Goal: Task Accomplishment & Management: Use online tool/utility

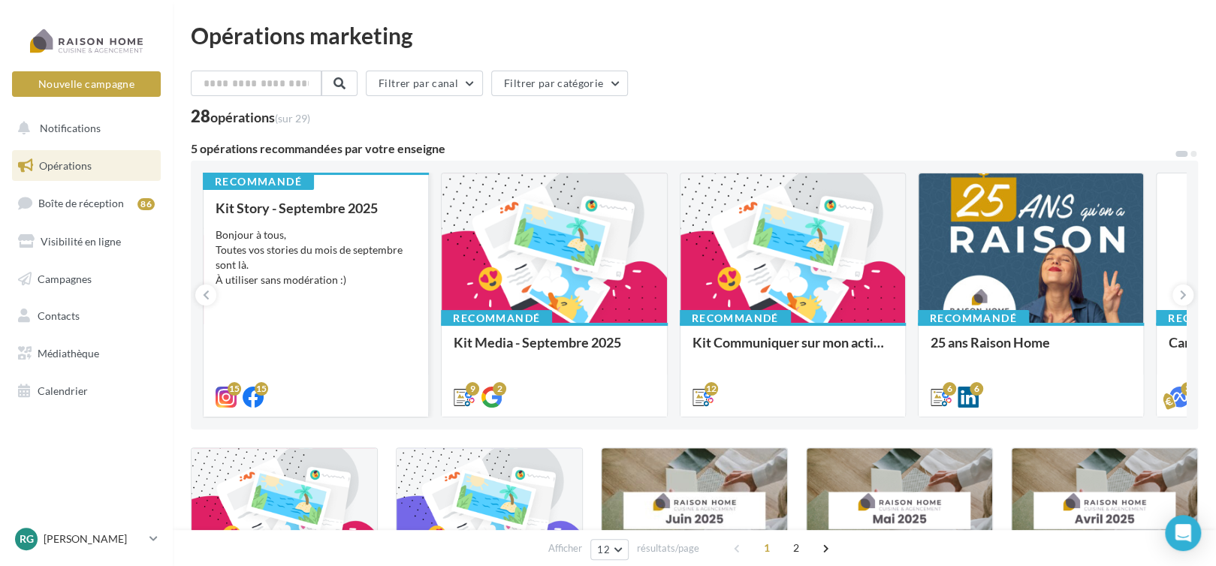
click at [383, 267] on div "Bonjour à tous, Toutes vos stories du mois de septembre sont là. À utiliser san…" at bounding box center [316, 258] width 201 height 60
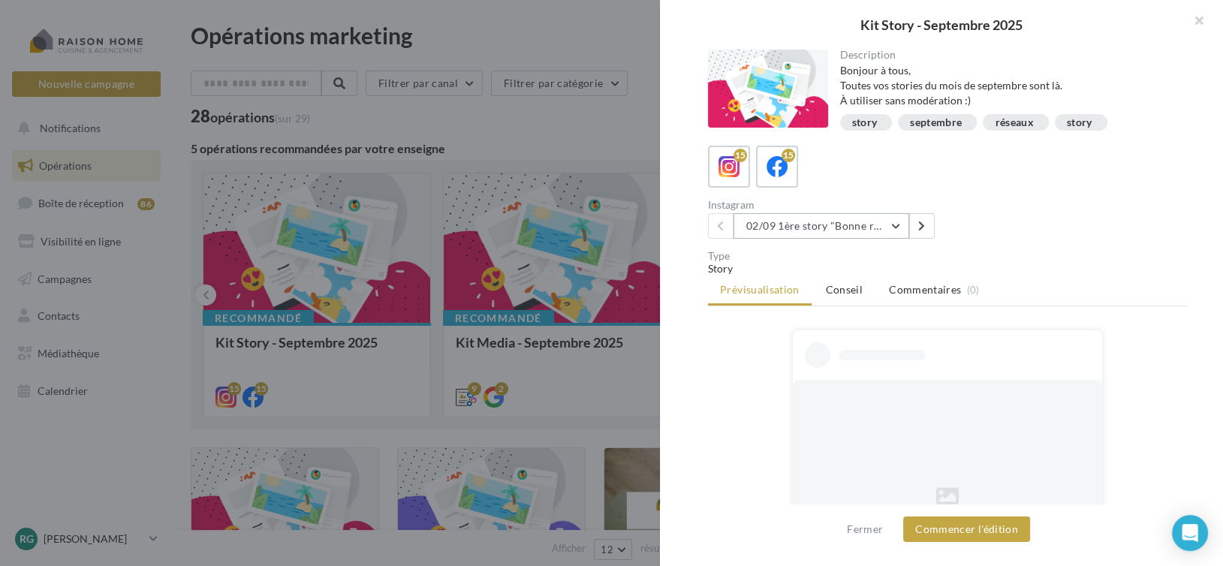
click at [838, 228] on button "02/09 1ère story "Bonne rentrée"" at bounding box center [822, 226] width 176 height 26
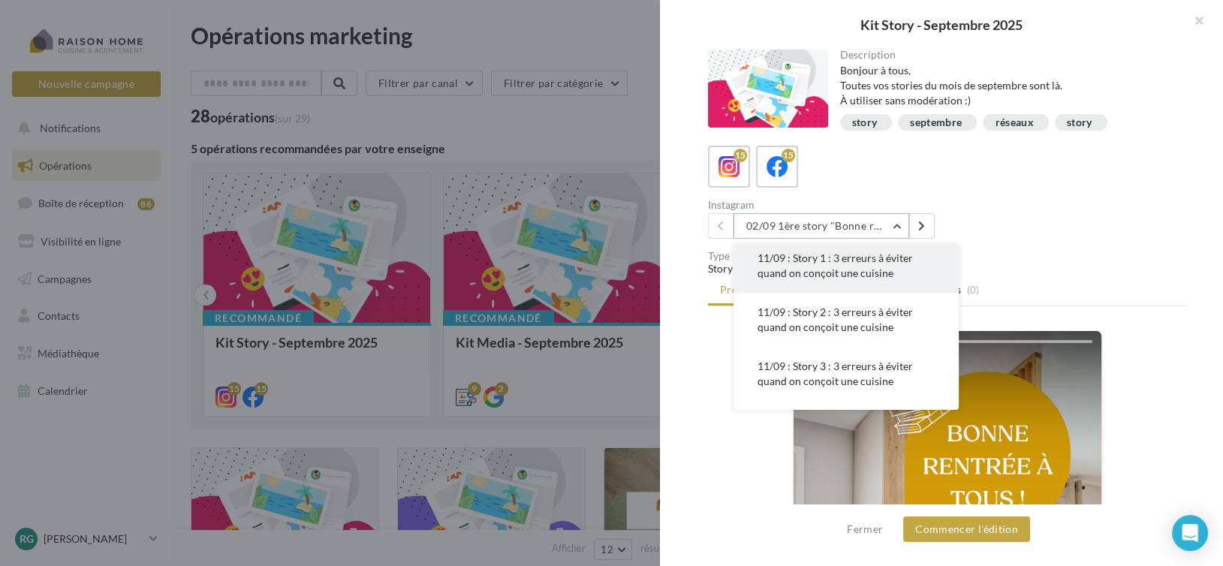
scroll to position [150, 0]
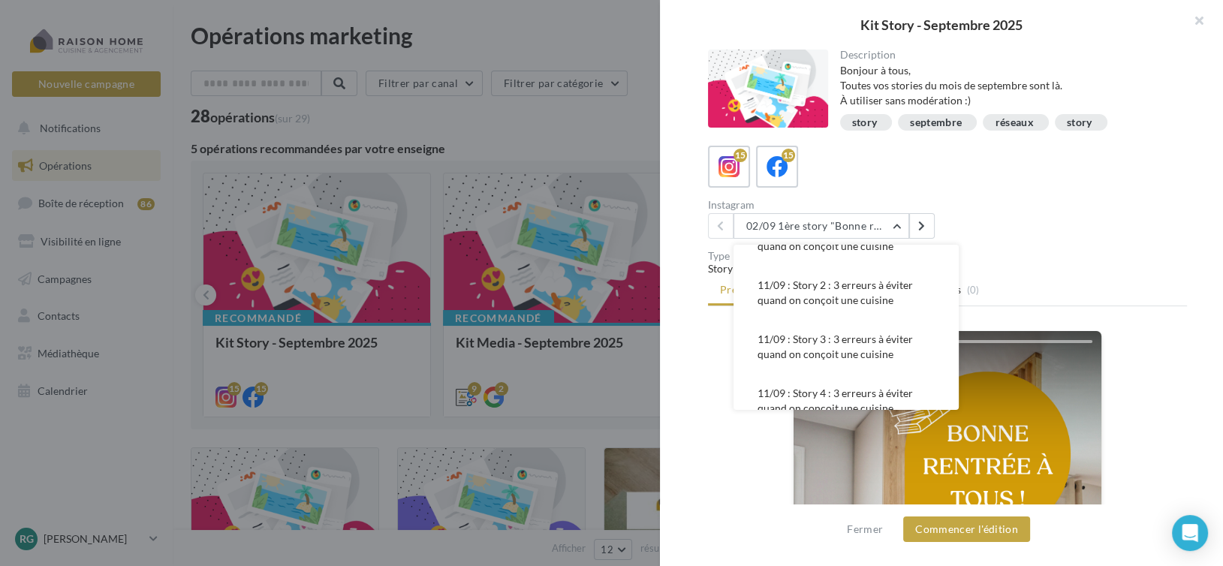
click at [861, 289] on span "11/09 : Story 2 : 3 erreurs à éviter quand on conçoit une cuisine" at bounding box center [835, 293] width 155 height 28
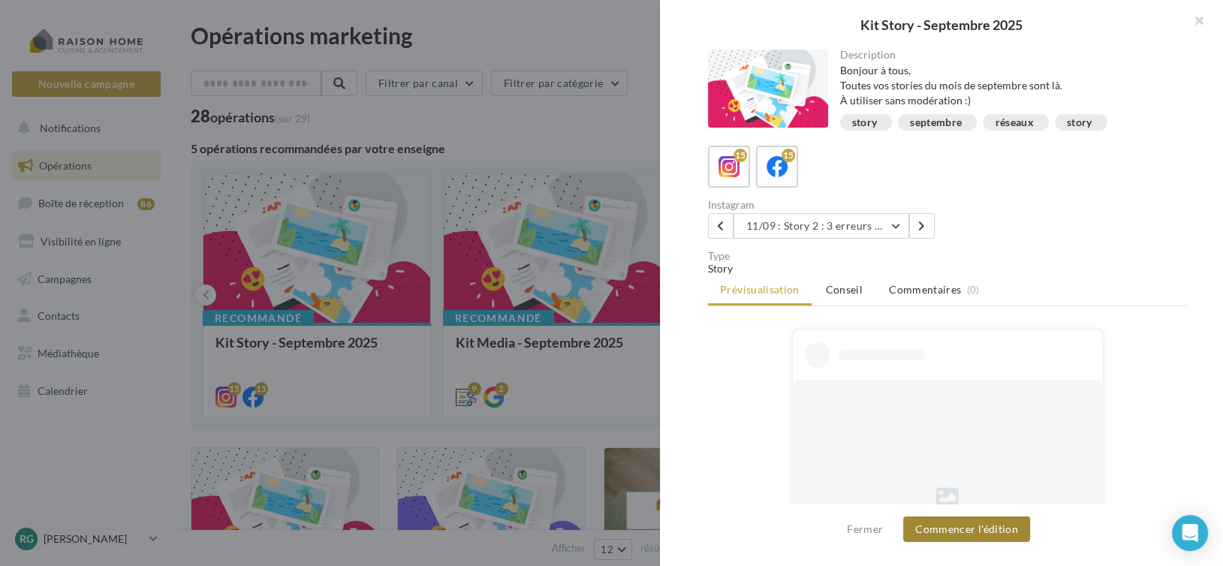
click at [969, 522] on button "Commencer l'édition" at bounding box center [966, 530] width 127 height 26
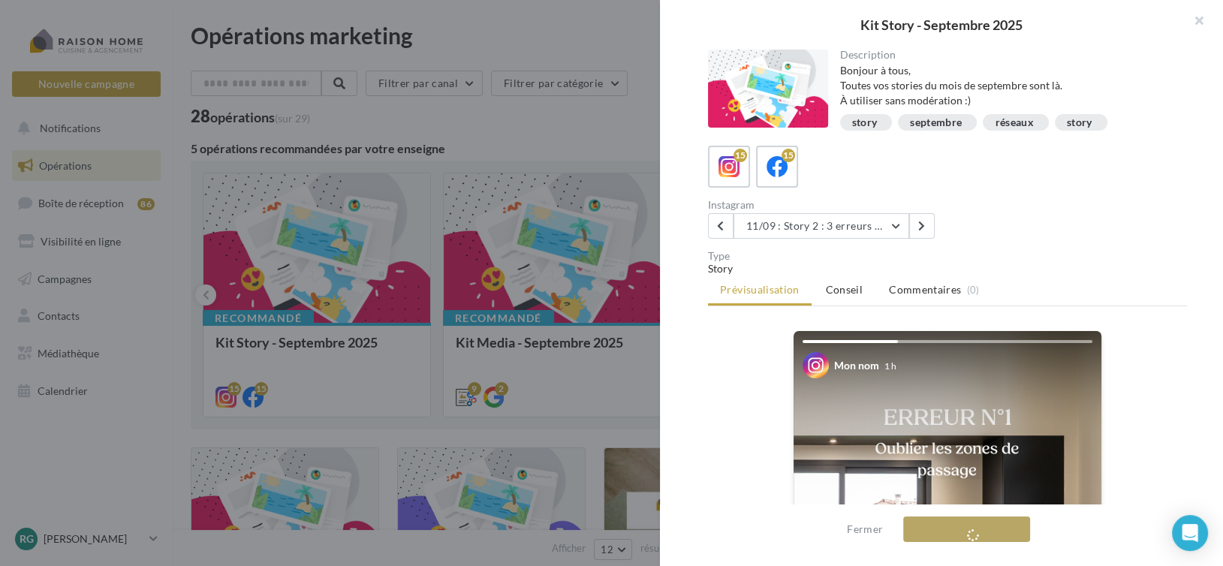
scroll to position [59, 0]
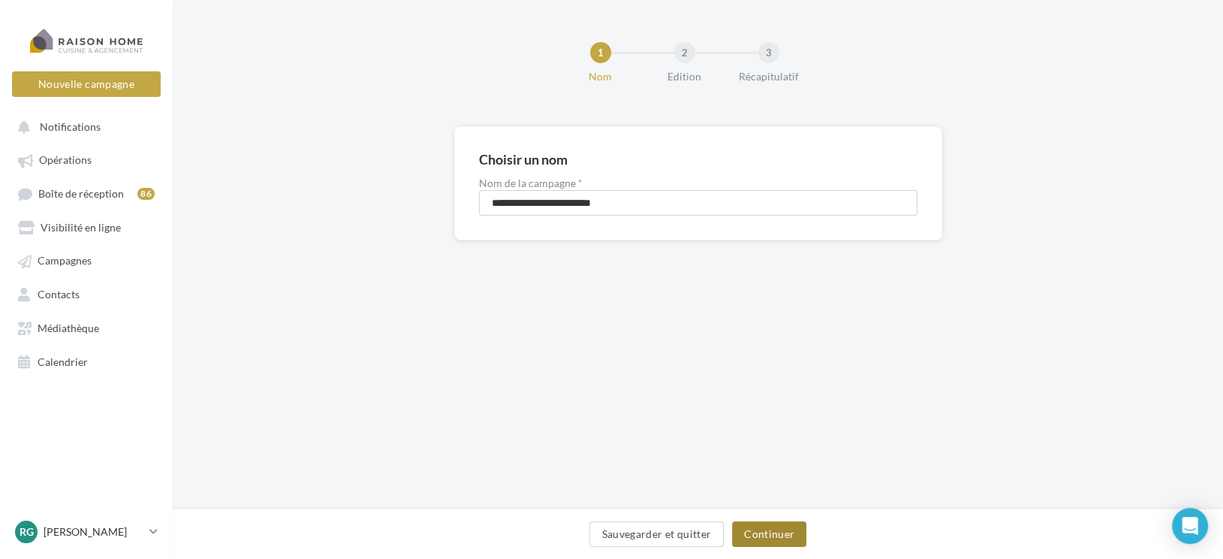
click at [765, 535] on button "Continuer" at bounding box center [769, 534] width 74 height 26
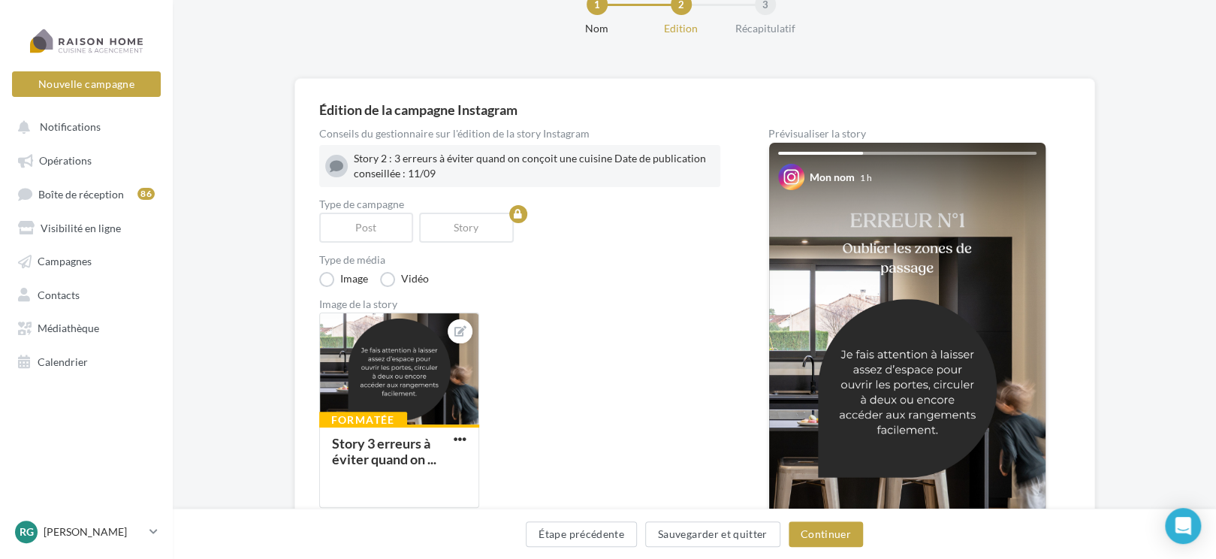
scroll to position [75, 0]
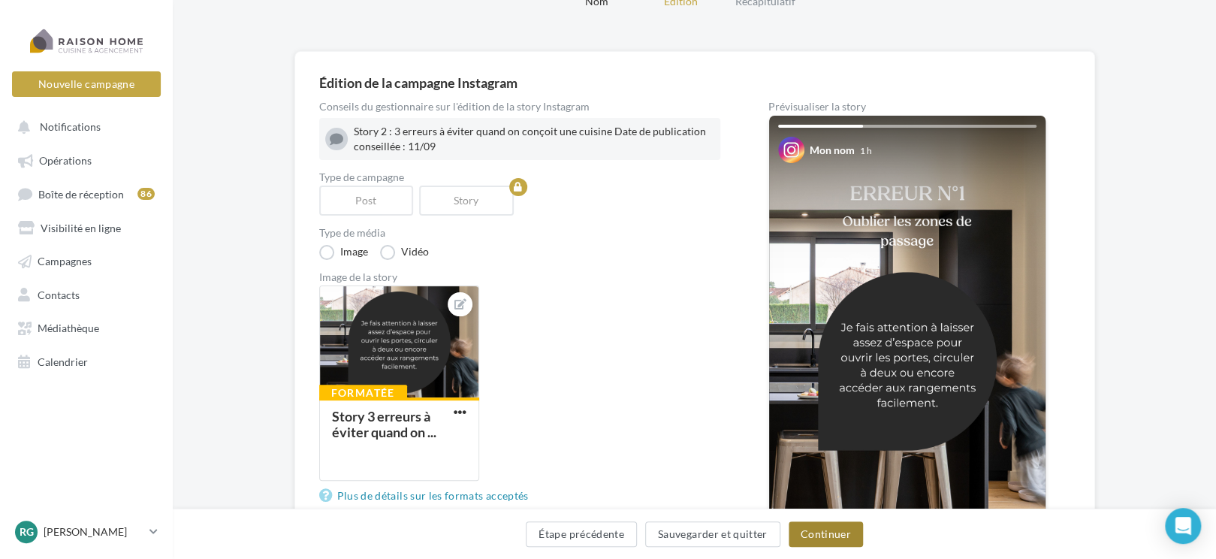
click at [813, 535] on button "Continuer" at bounding box center [826, 534] width 74 height 26
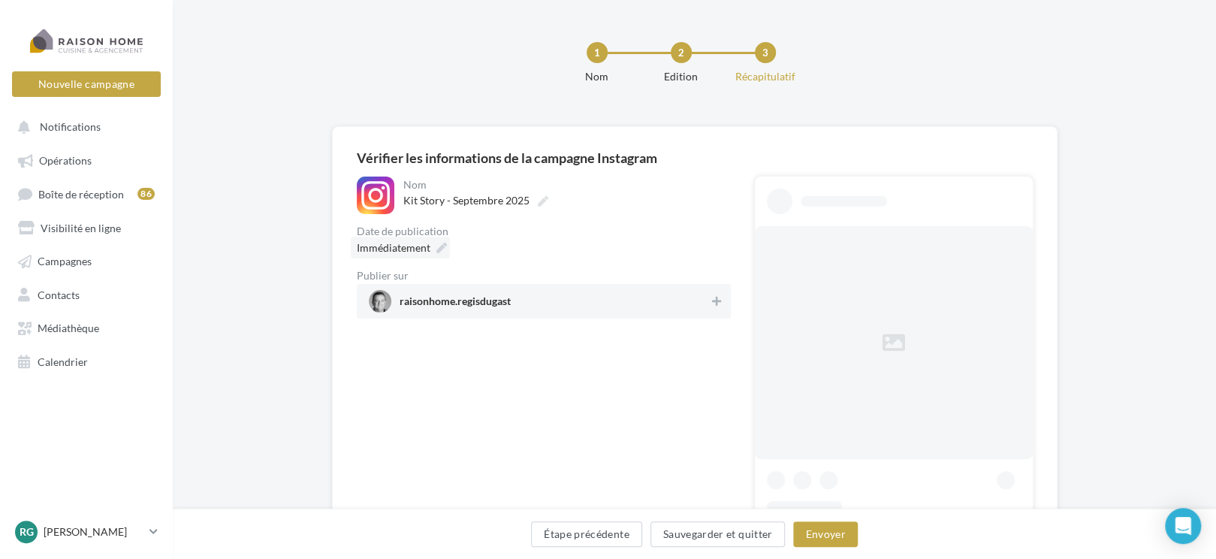
click at [409, 247] on span "Immédiatement" at bounding box center [394, 247] width 74 height 13
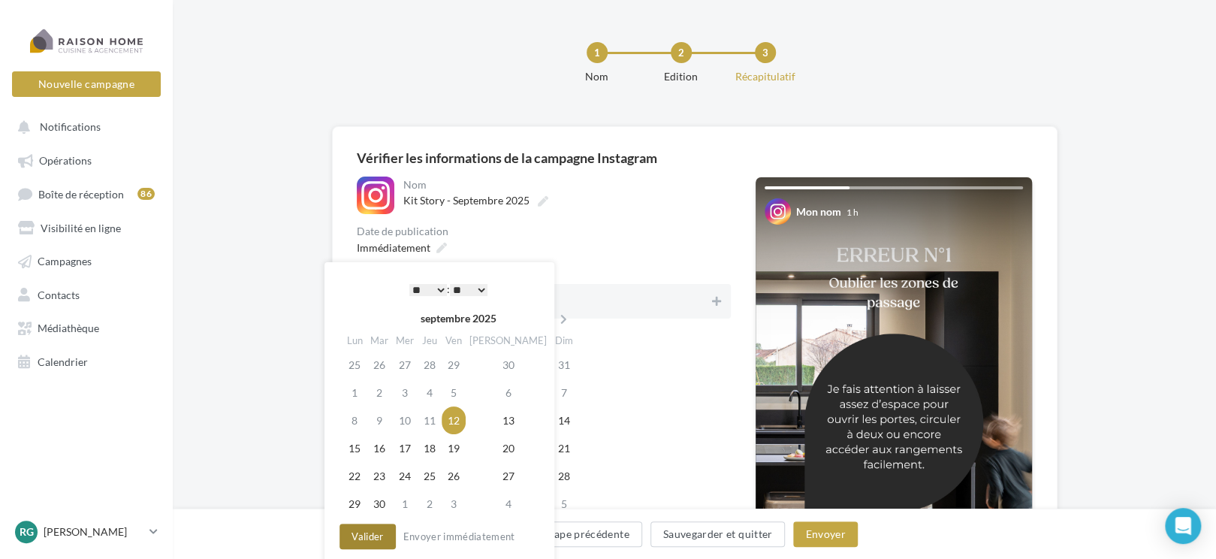
click at [358, 539] on button "Valider" at bounding box center [367, 536] width 56 height 26
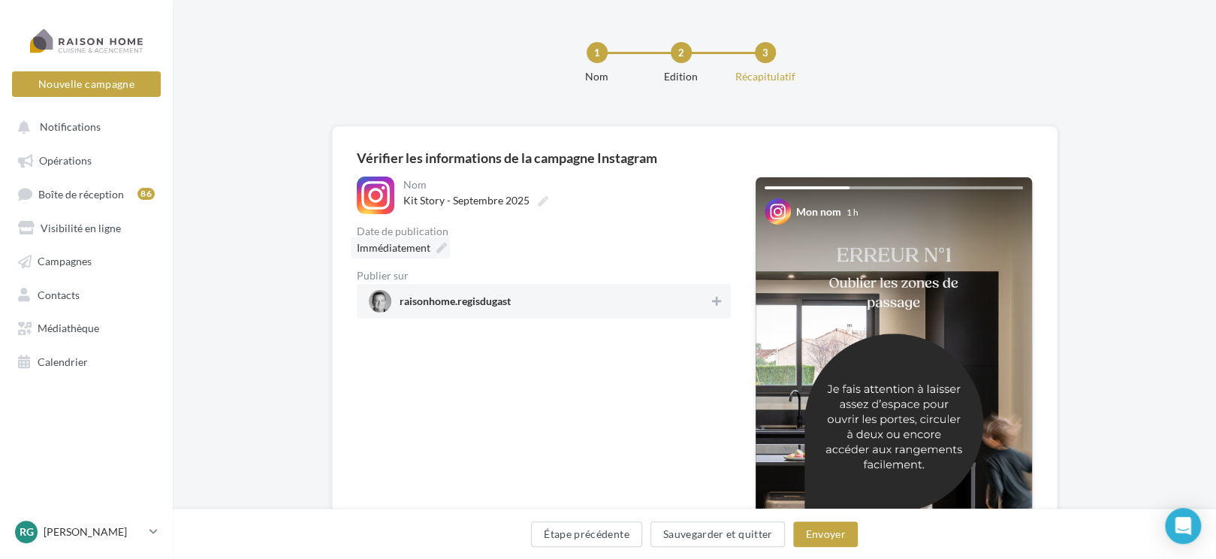
click at [388, 246] on span "Immédiatement" at bounding box center [394, 247] width 74 height 13
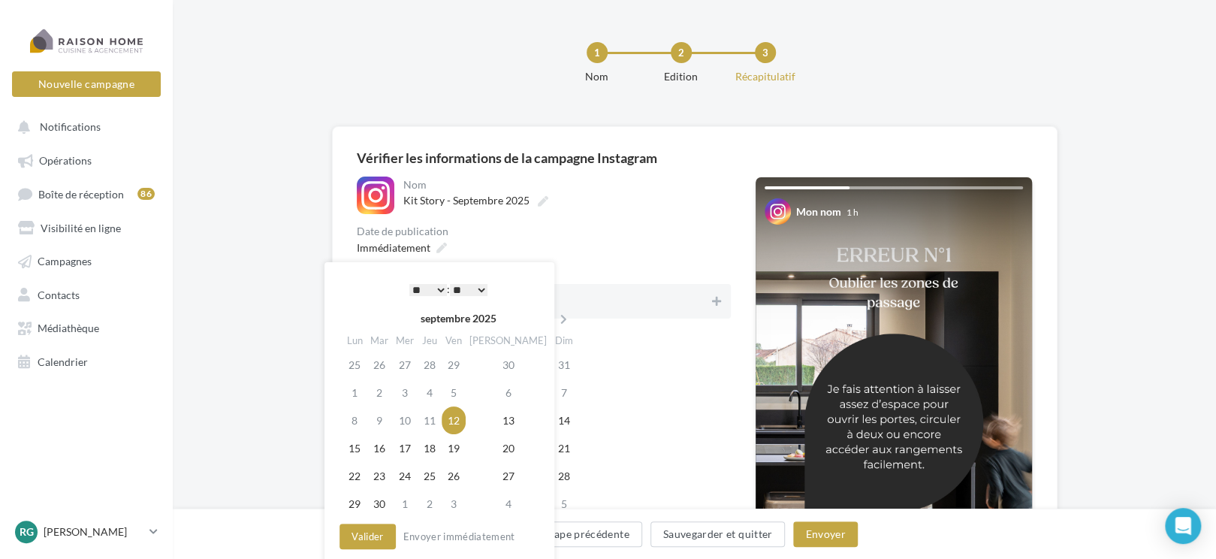
click at [412, 285] on select "* * * * * * * * * * ** ** ** ** ** ** ** ** ** ** ** ** ** **" at bounding box center [428, 290] width 38 height 12
click at [372, 525] on button "Valider" at bounding box center [367, 536] width 56 height 26
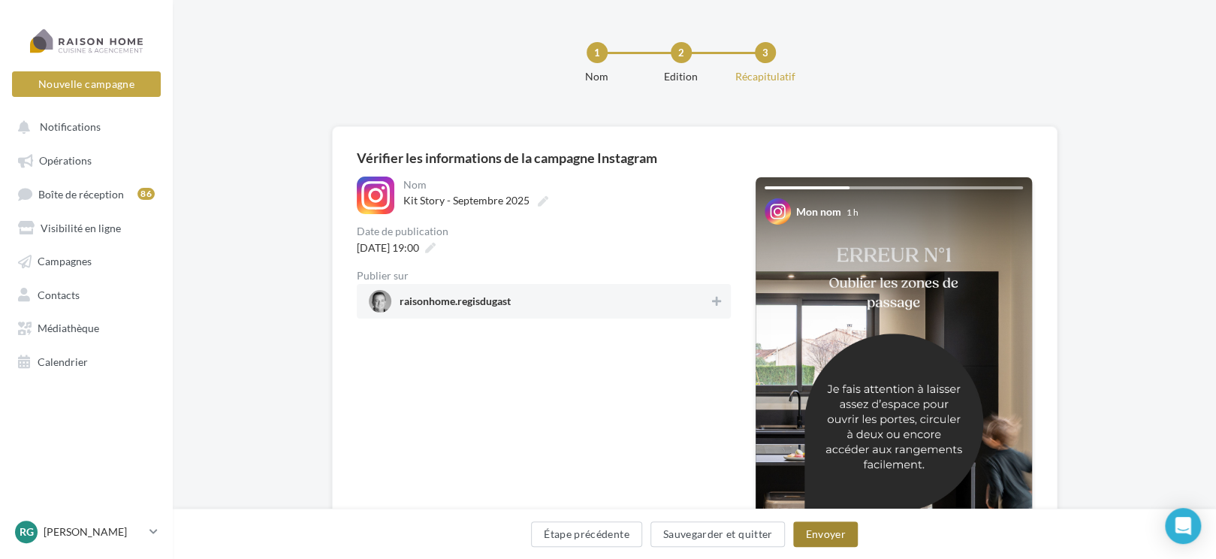
click at [816, 530] on button "Envoyer" at bounding box center [825, 534] width 64 height 26
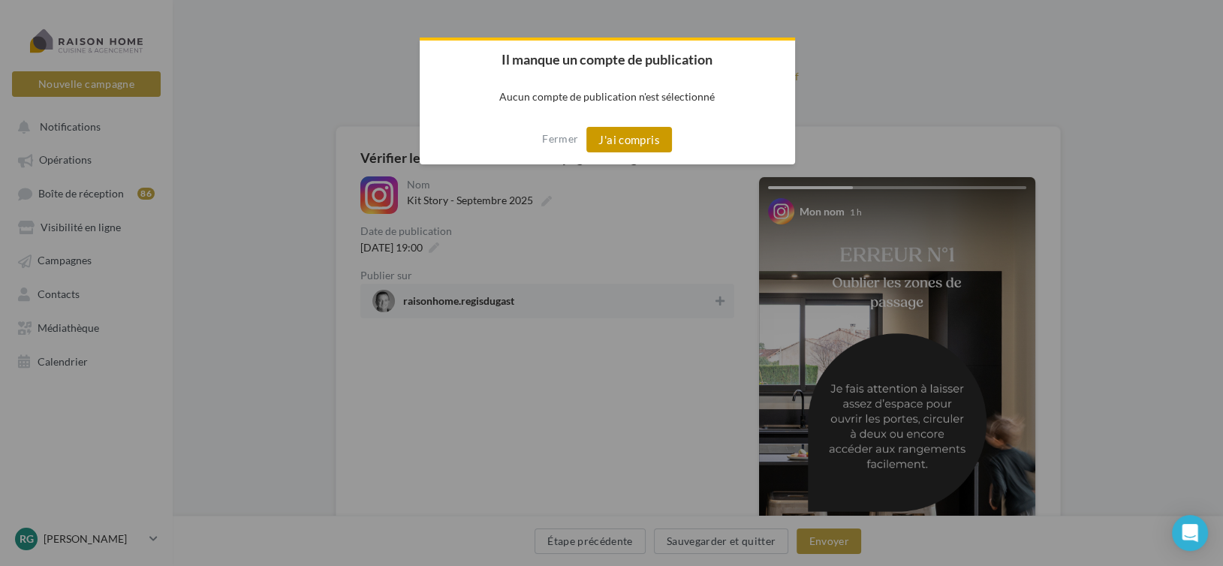
click at [625, 128] on button "J'ai compris" at bounding box center [630, 140] width 86 height 26
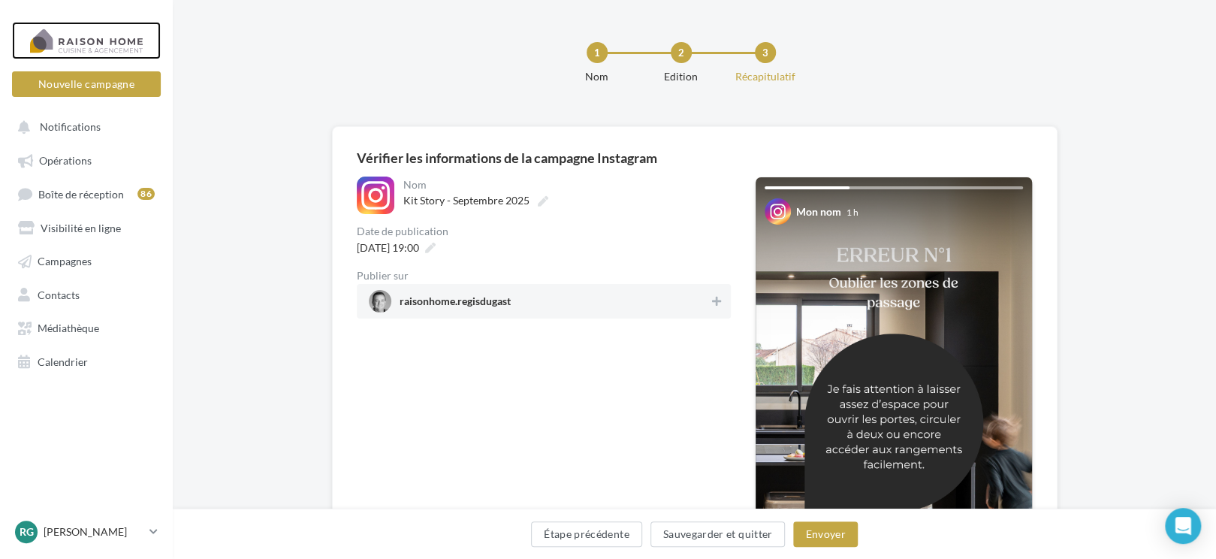
click at [94, 42] on div at bounding box center [86, 41] width 120 height 38
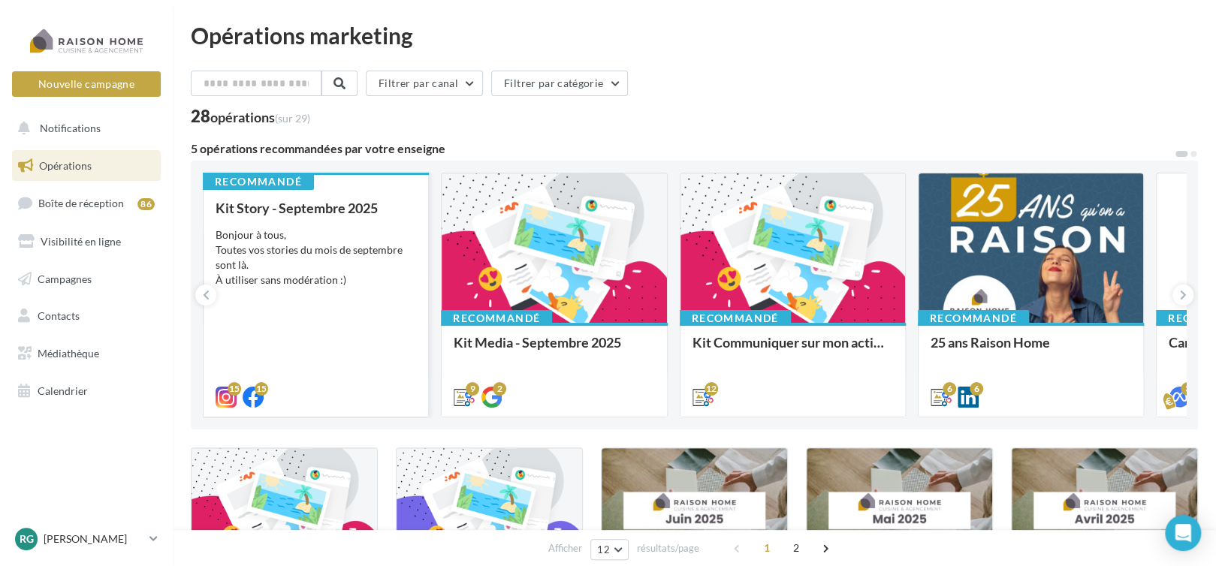
click at [336, 260] on div "Bonjour à tous, Toutes vos stories du mois de septembre sont là. À utiliser san…" at bounding box center [316, 258] width 201 height 60
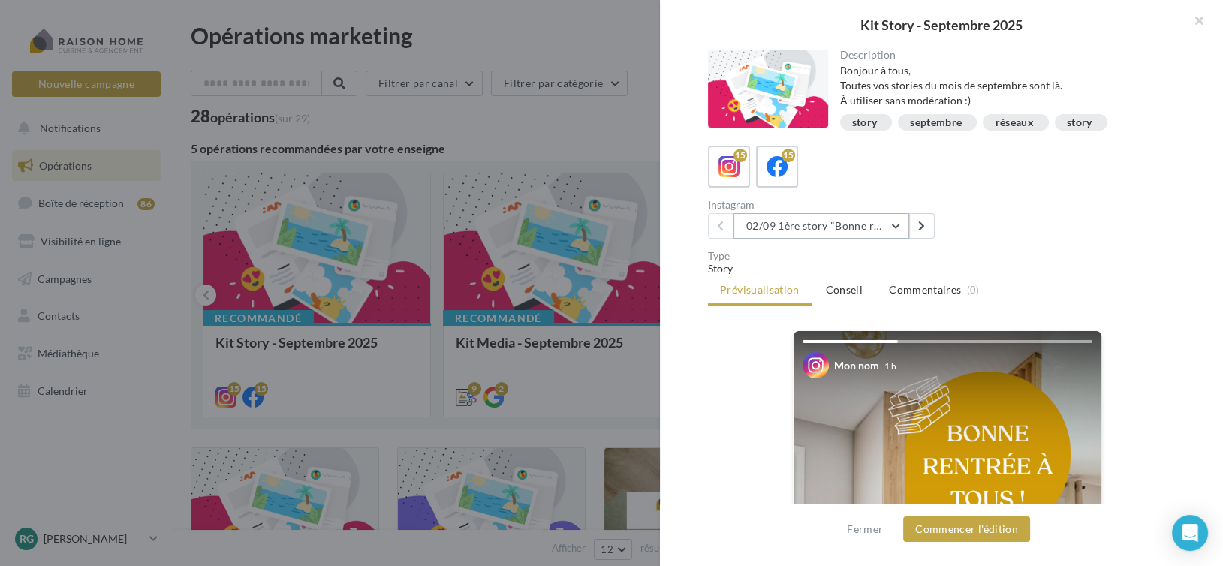
click at [837, 229] on button "02/09 1ère story "Bonne rentrée"" at bounding box center [822, 226] width 176 height 26
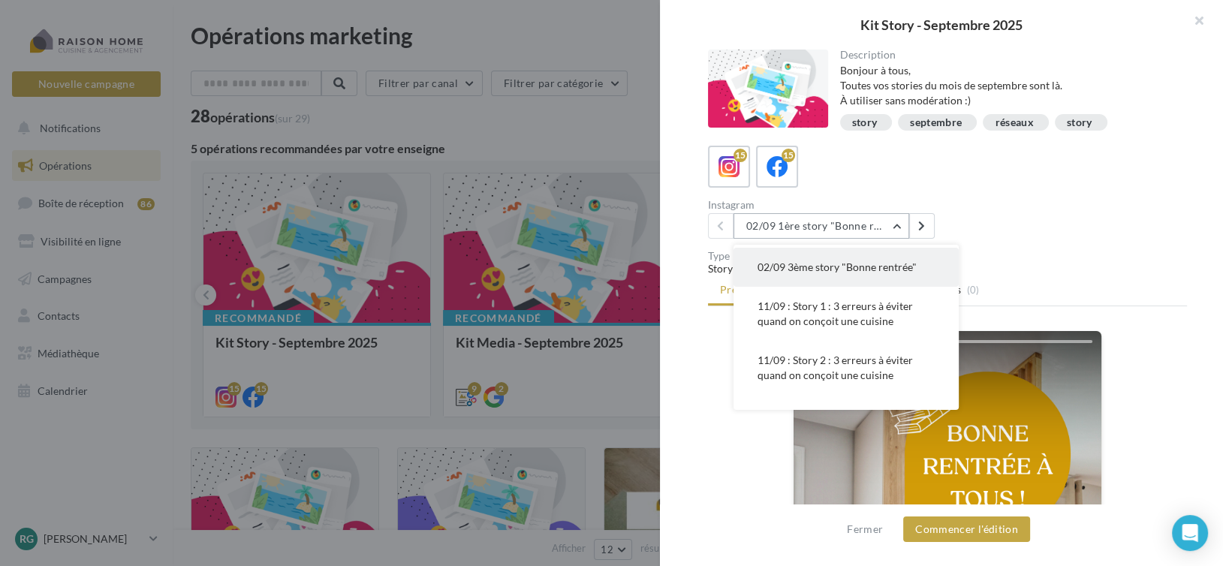
scroll to position [150, 0]
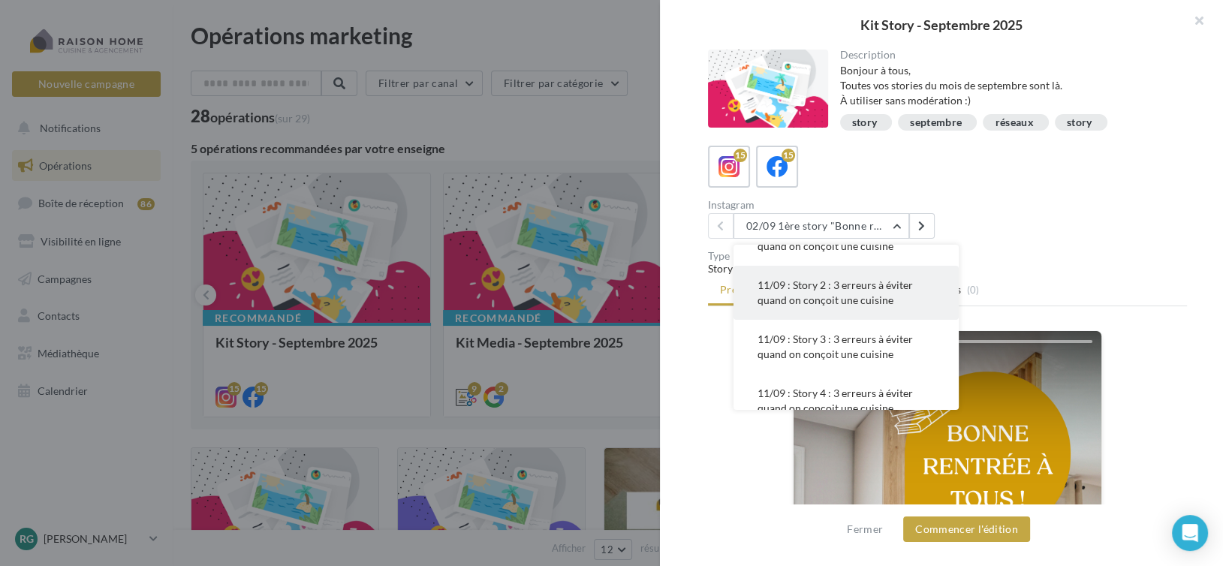
click at [863, 287] on span "11/09 : Story 2 : 3 erreurs à éviter quand on conçoit une cuisine" at bounding box center [835, 293] width 155 height 28
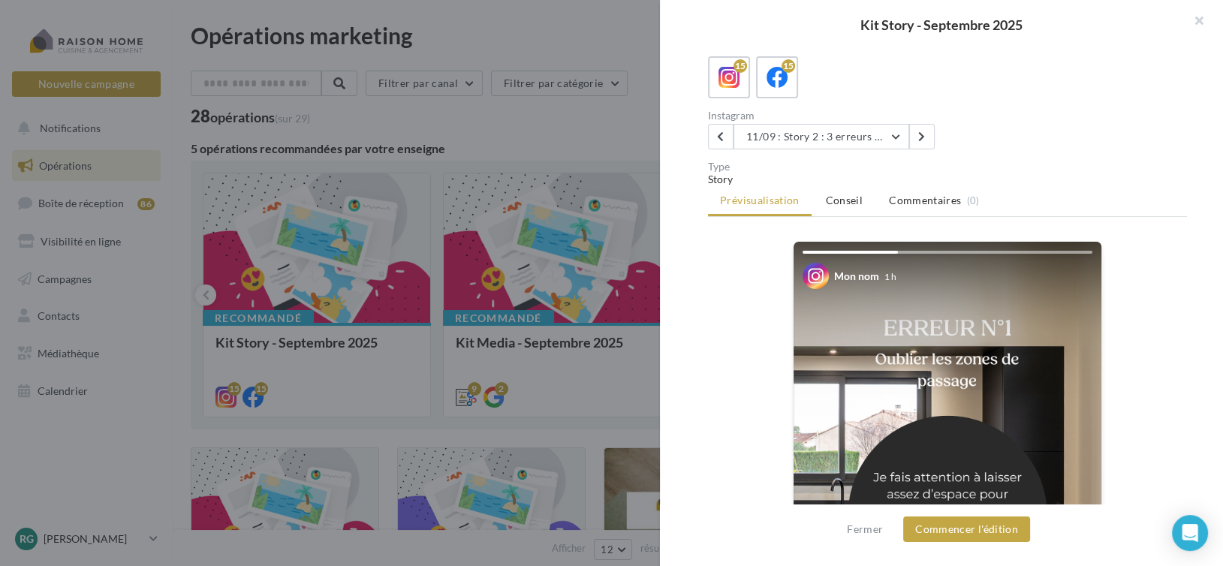
scroll to position [0, 0]
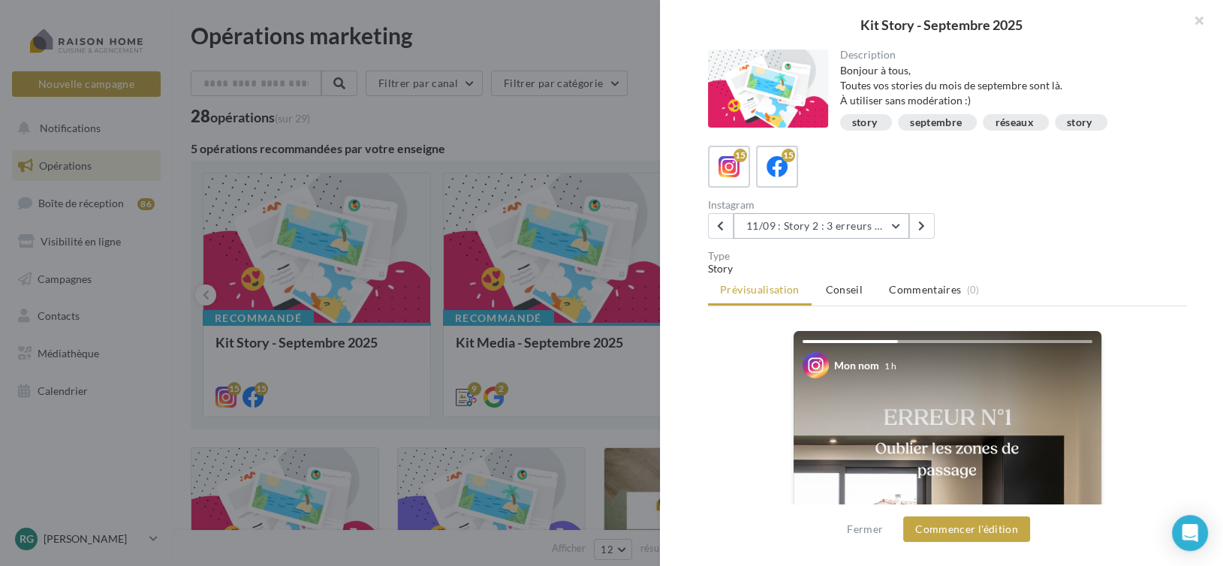
click at [810, 225] on button "11/09 : Story 2 : 3 erreurs à éviter quand on conçoit une cuisine" at bounding box center [822, 226] width 176 height 26
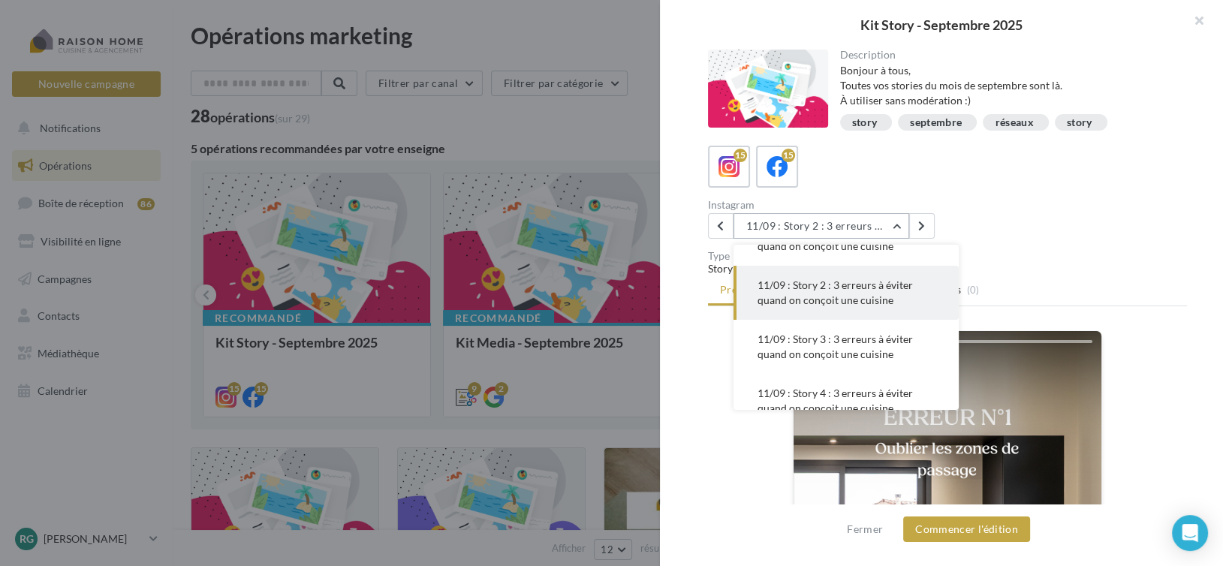
scroll to position [162, 0]
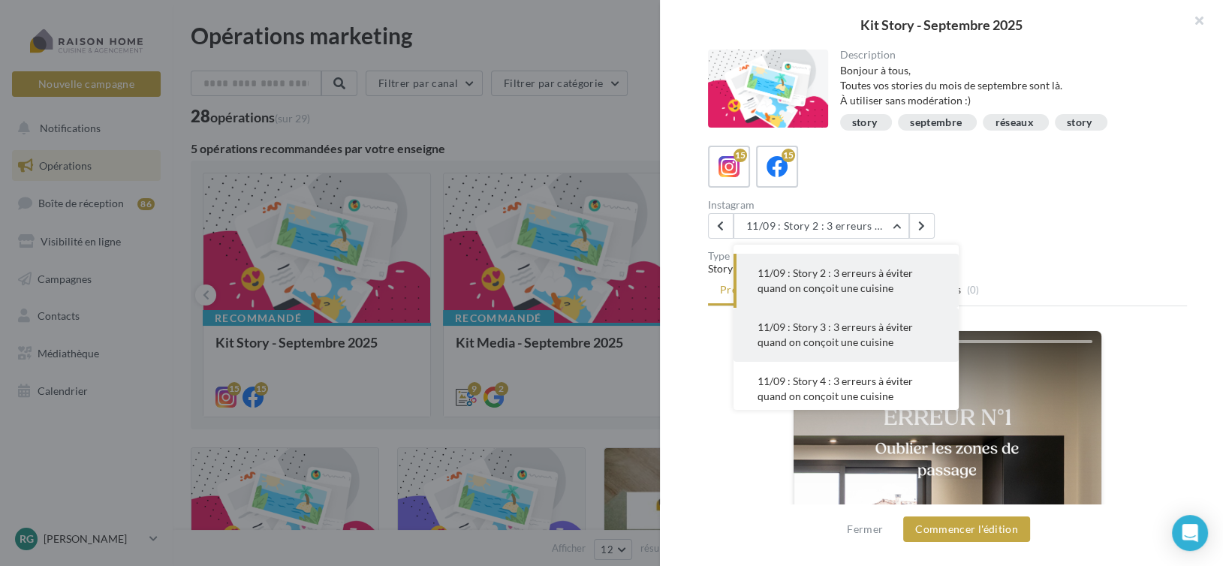
click at [837, 330] on span "11/09 : Story 3 : 3 erreurs à éviter quand on conçoit une cuisine" at bounding box center [835, 335] width 155 height 28
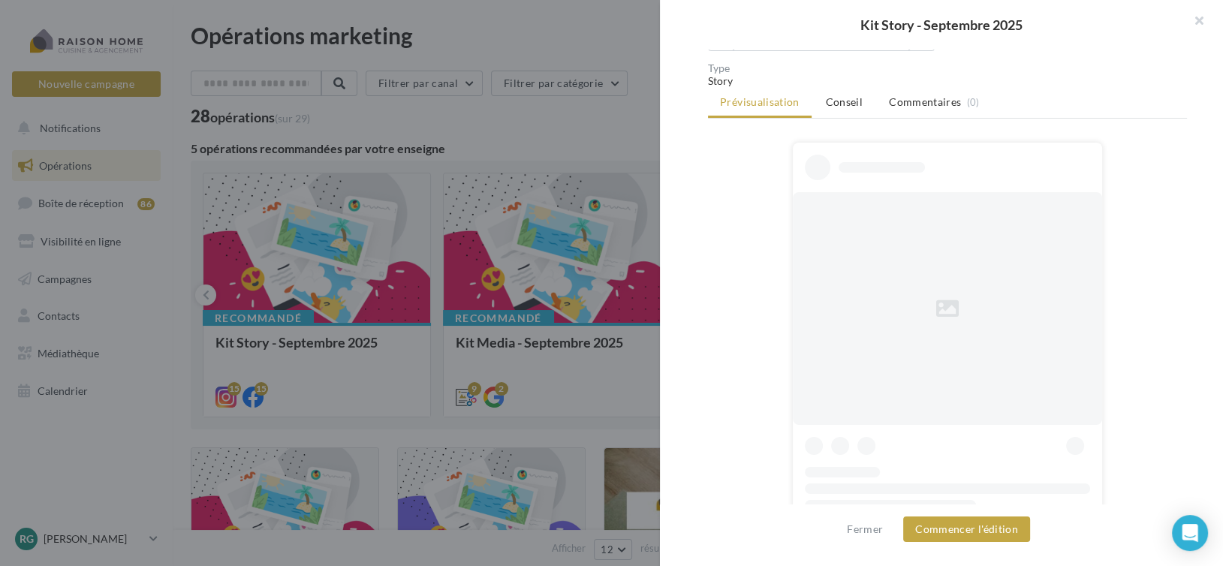
scroll to position [225, 0]
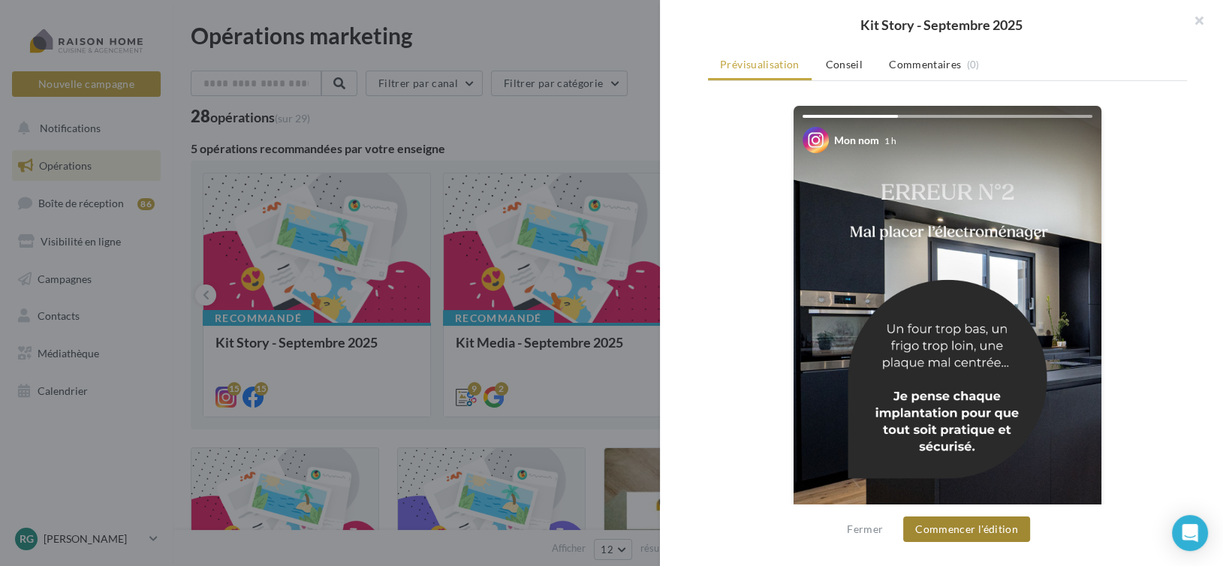
click at [974, 523] on button "Commencer l'édition" at bounding box center [966, 530] width 127 height 26
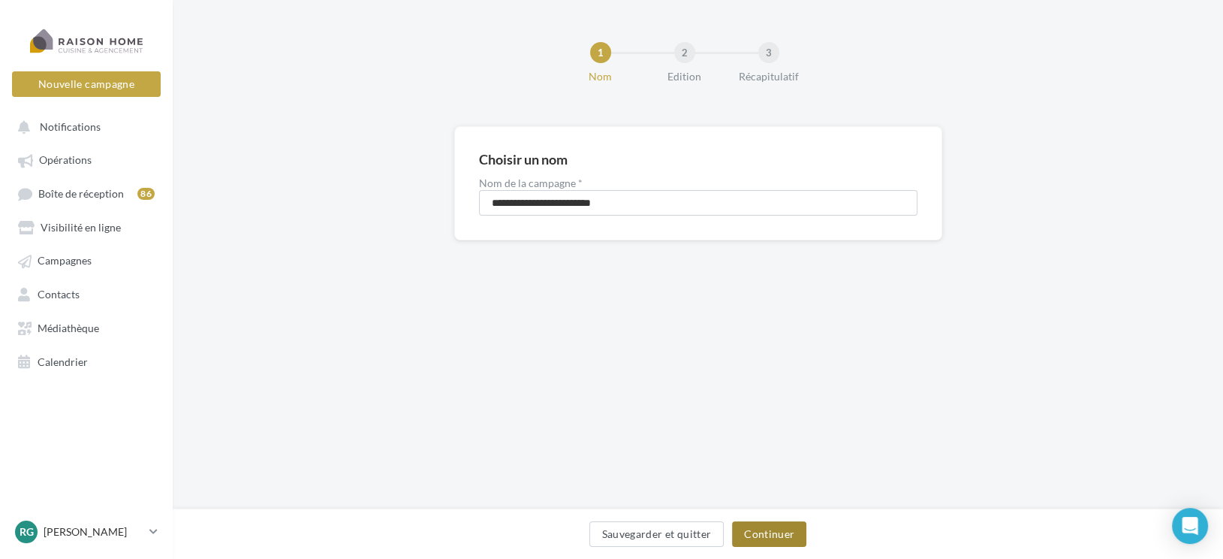
click at [770, 535] on button "Continuer" at bounding box center [769, 534] width 74 height 26
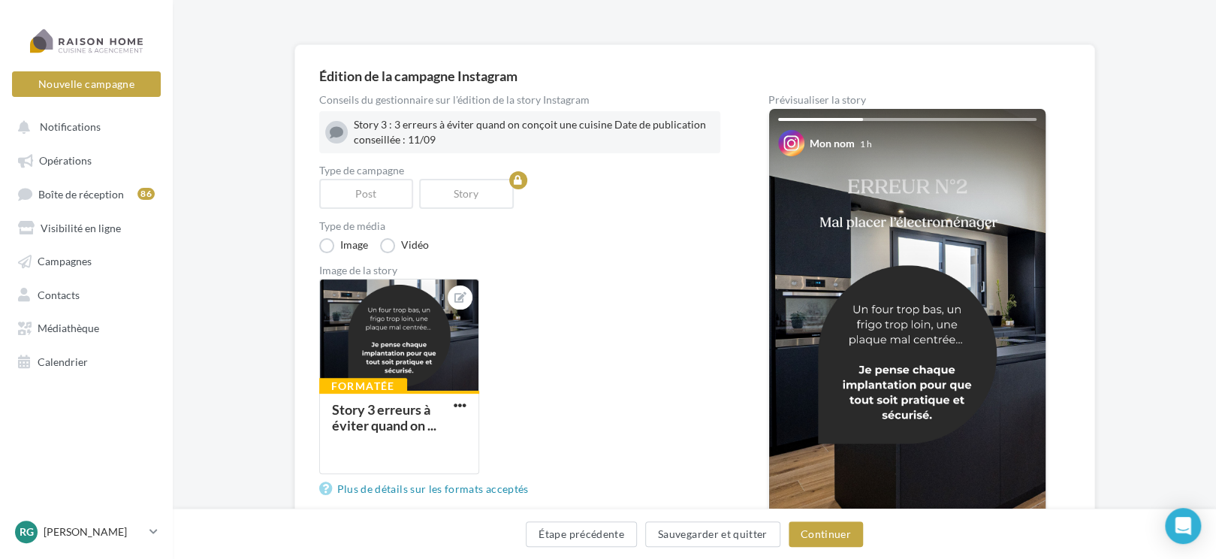
scroll to position [150, 0]
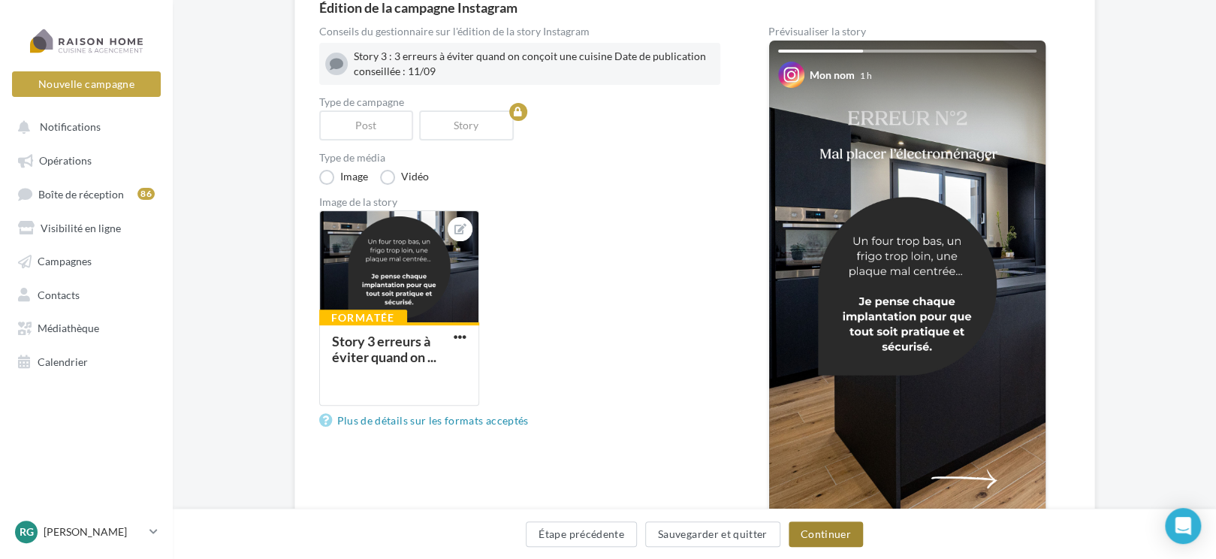
click at [826, 528] on button "Continuer" at bounding box center [826, 534] width 74 height 26
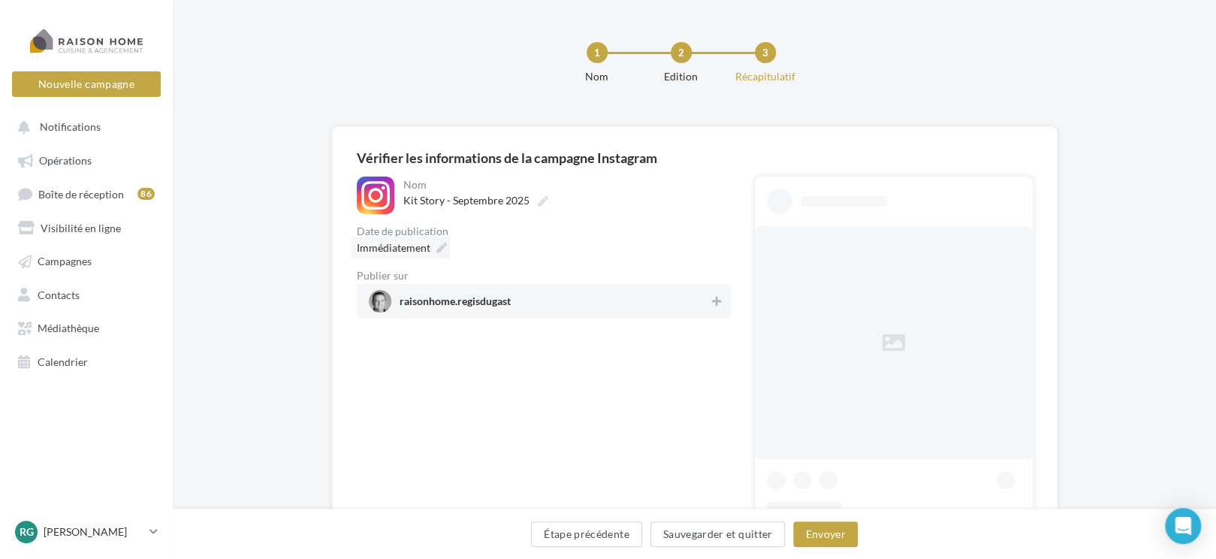
click at [415, 244] on span "Immédiatement" at bounding box center [394, 247] width 74 height 13
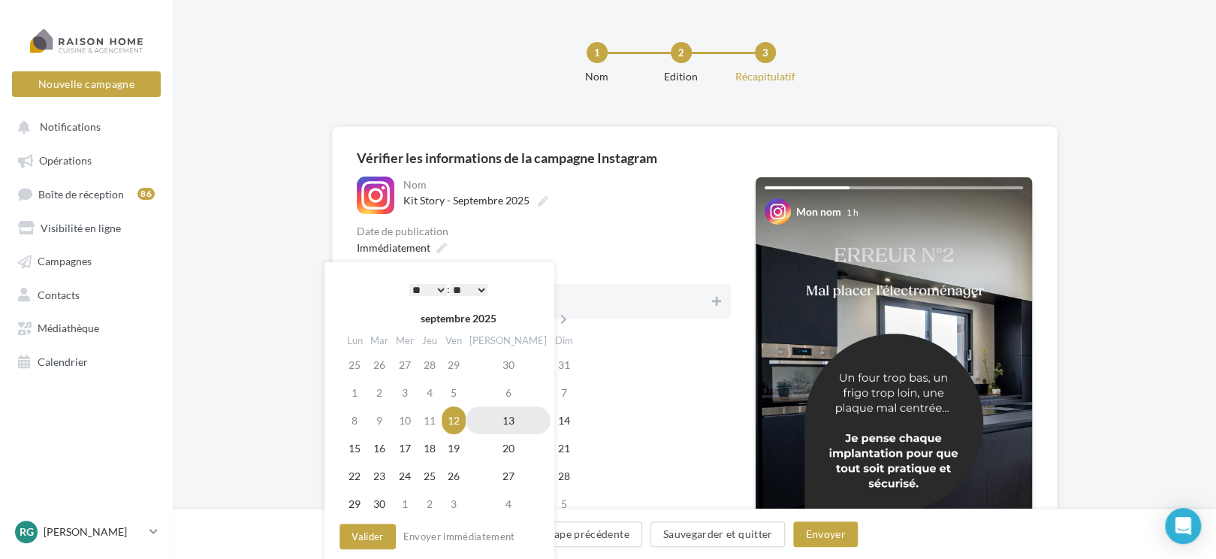
click at [493, 425] on td "13" at bounding box center [508, 420] width 85 height 28
click at [438, 288] on select "* * * * * * * * * * ** ** ** ** ** ** ** ** ** ** ** ** ** **" at bounding box center [428, 290] width 38 height 12
click at [367, 535] on button "Valider" at bounding box center [367, 536] width 56 height 26
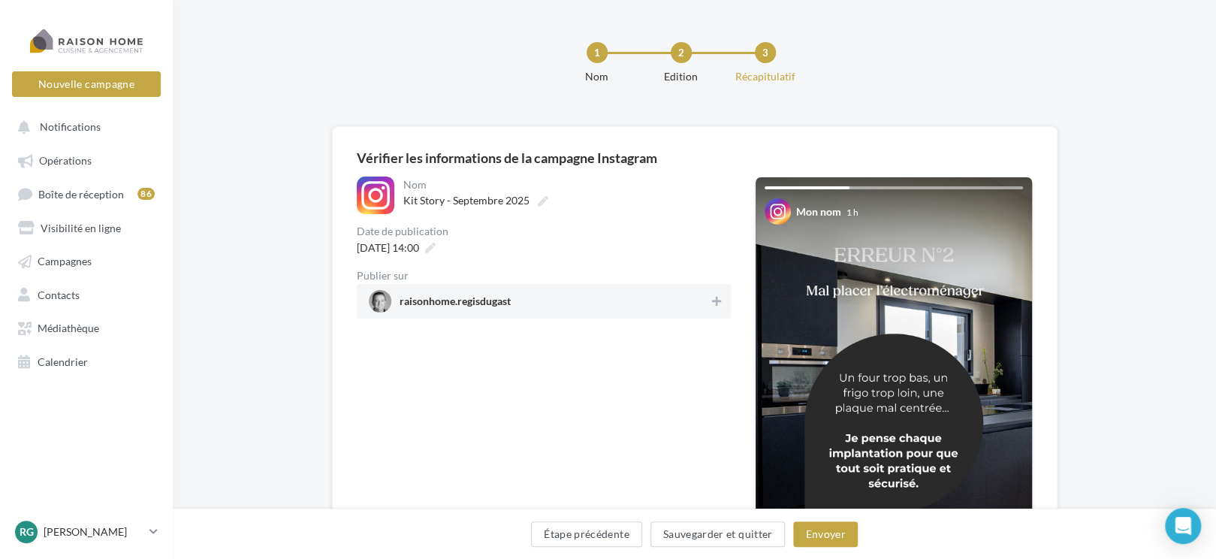
click at [647, 310] on span "raisonhome.regisdugast" at bounding box center [539, 301] width 341 height 23
click at [817, 529] on button "Envoyer" at bounding box center [825, 534] width 64 height 26
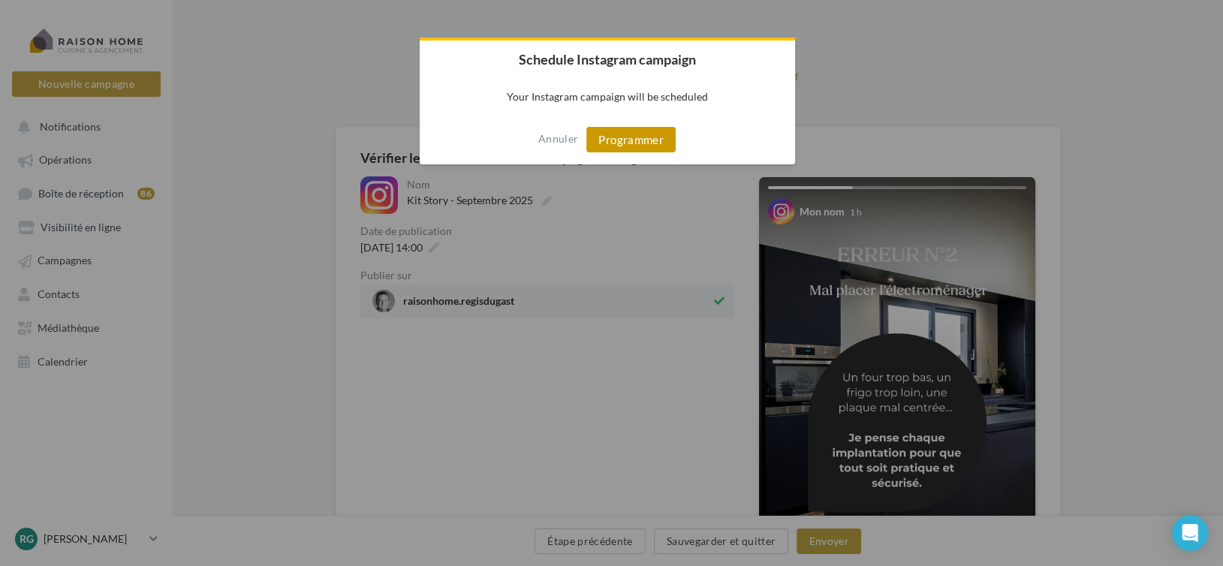
click at [632, 136] on button "Programmer" at bounding box center [631, 140] width 89 height 26
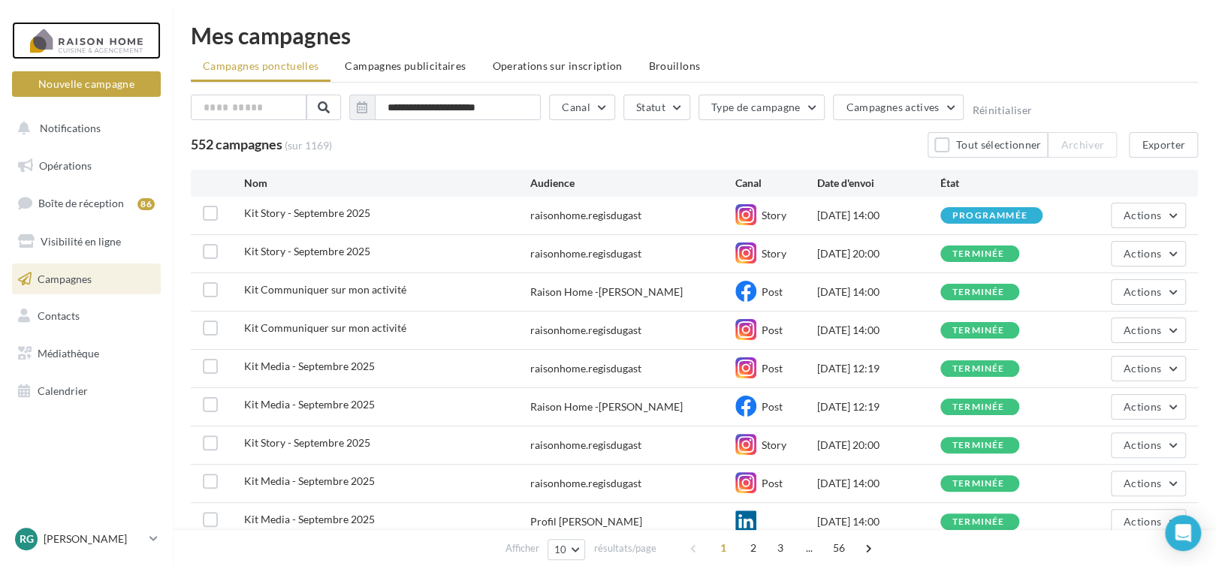
click at [98, 41] on div at bounding box center [86, 41] width 120 height 38
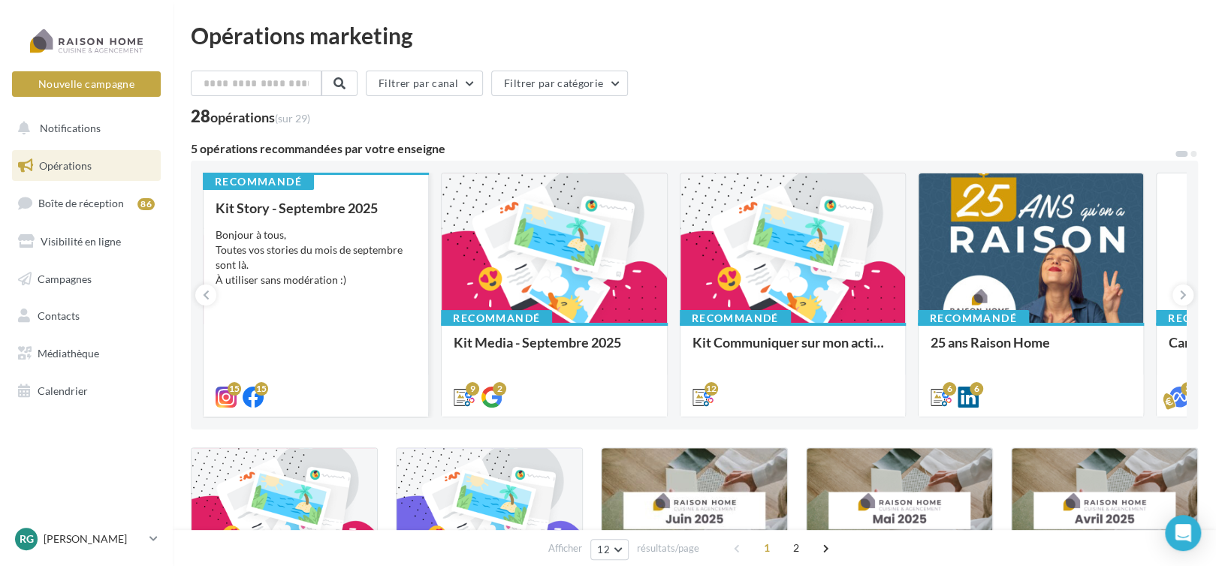
click at [325, 255] on div "Bonjour à tous, Toutes vos stories du mois de septembre sont là. À utiliser san…" at bounding box center [316, 258] width 201 height 60
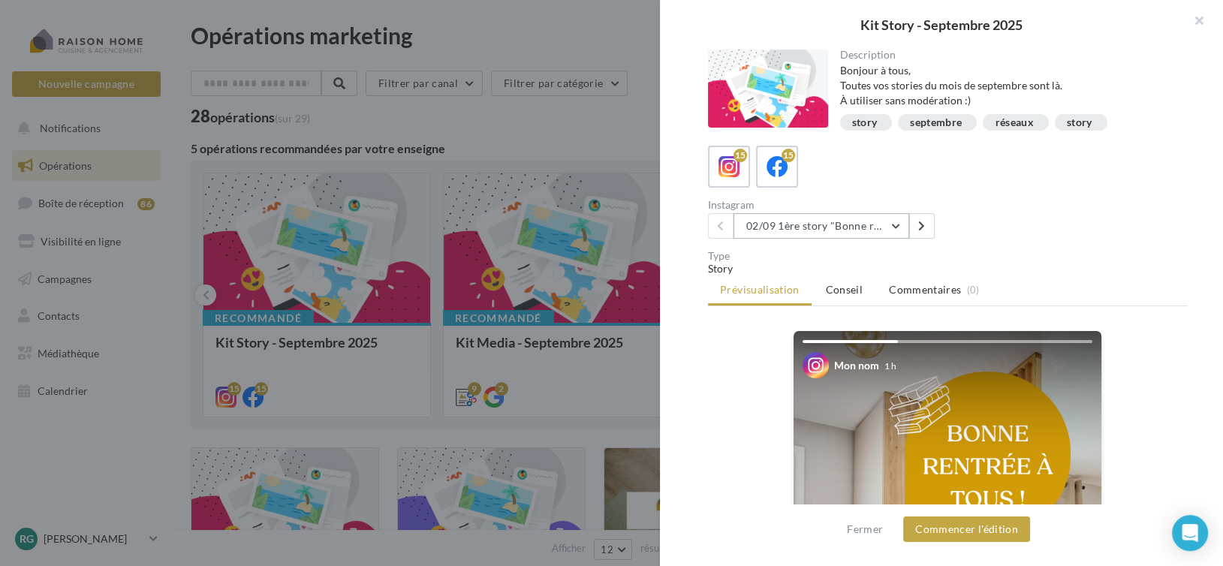
click at [880, 225] on button "02/09 1ère story "Bonne rentrée"" at bounding box center [822, 226] width 176 height 26
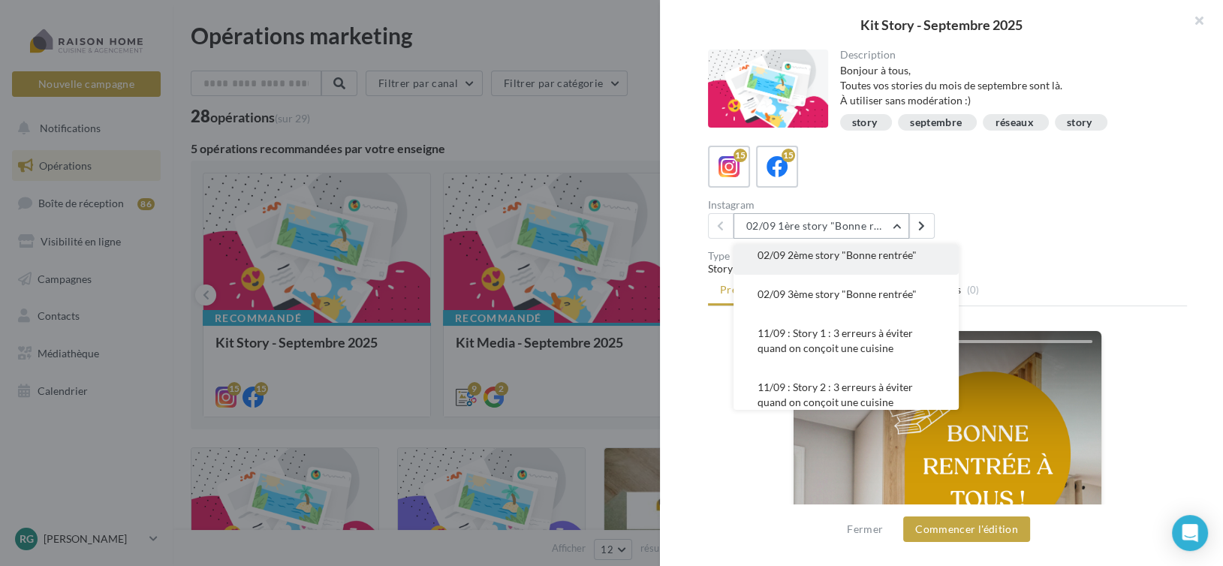
scroll to position [75, 0]
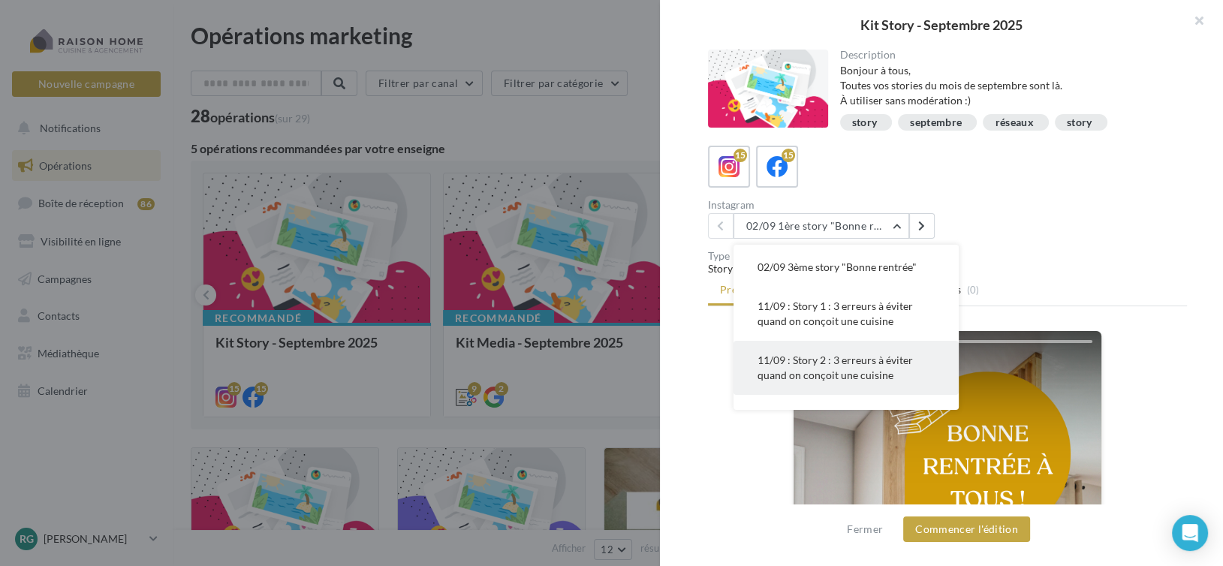
click at [871, 368] on span "11/09 : Story 2 : 3 erreurs à éviter quand on conçoit une cuisine" at bounding box center [835, 368] width 155 height 28
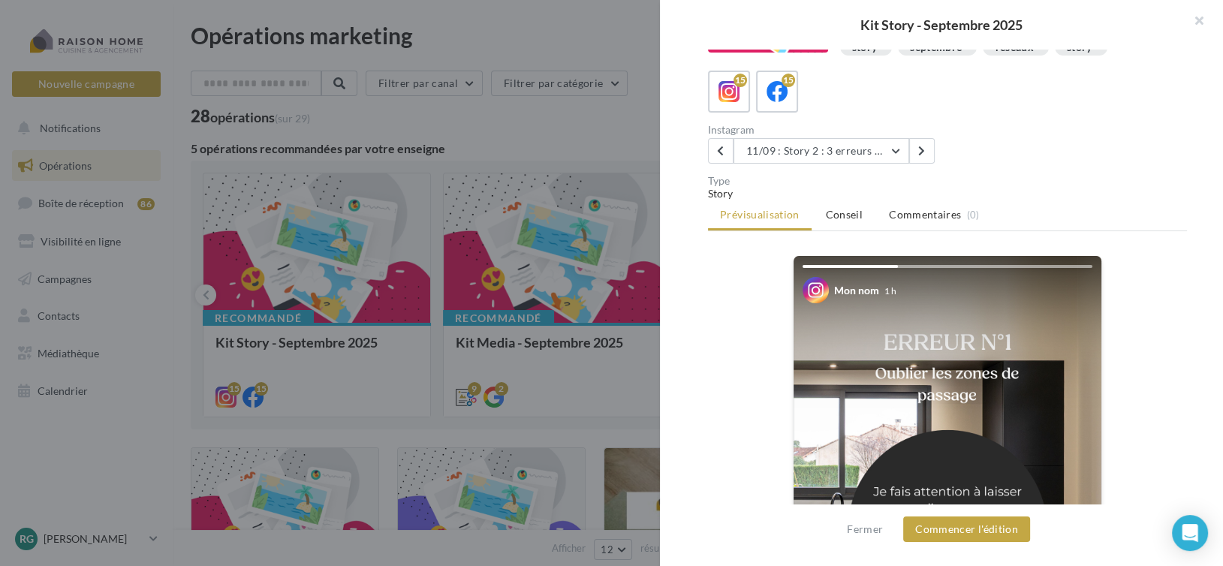
scroll to position [150, 0]
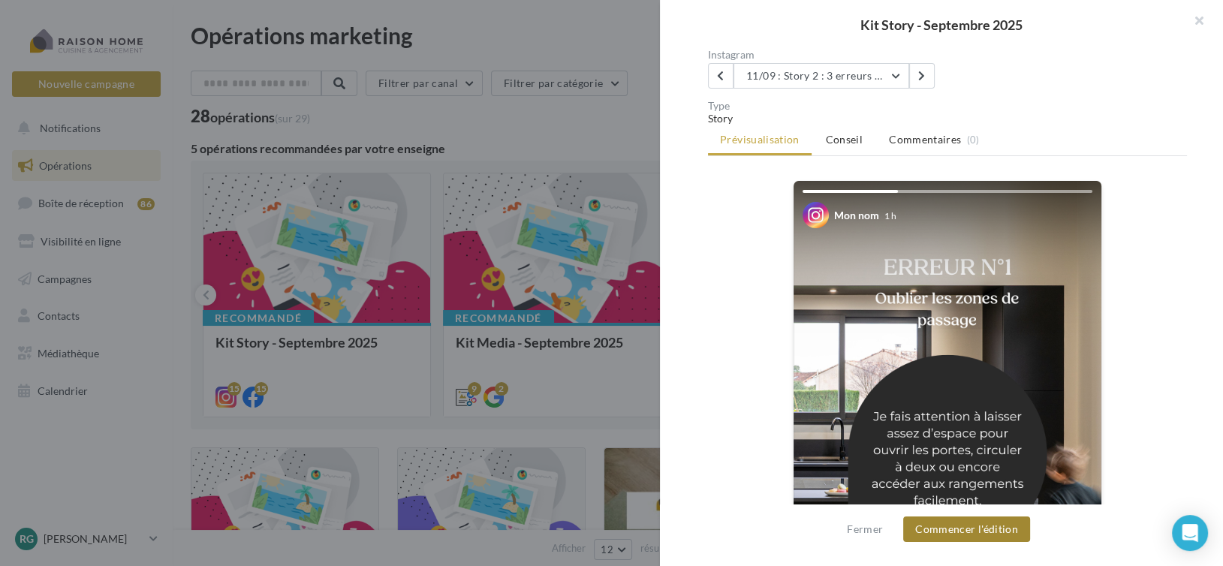
click at [990, 526] on button "Commencer l'édition" at bounding box center [966, 530] width 127 height 26
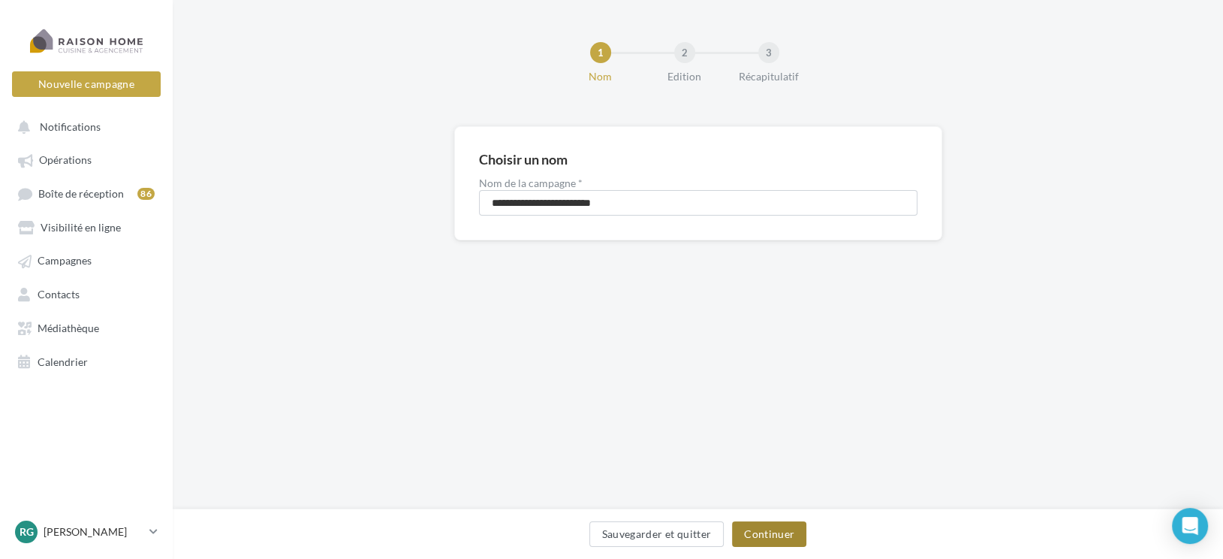
click at [774, 538] on button "Continuer" at bounding box center [769, 534] width 74 height 26
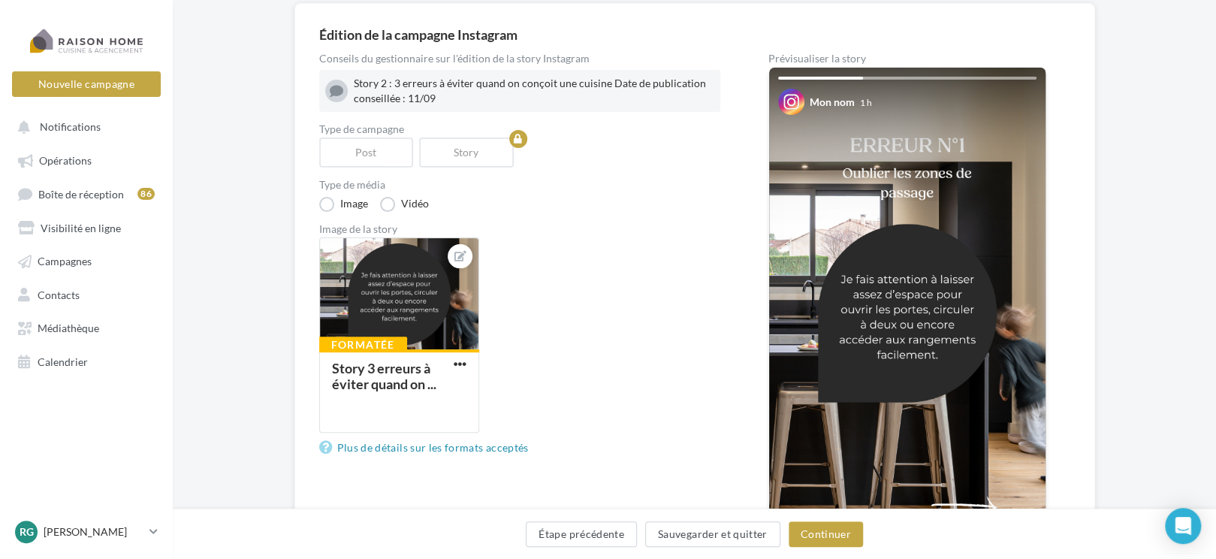
scroll to position [150, 0]
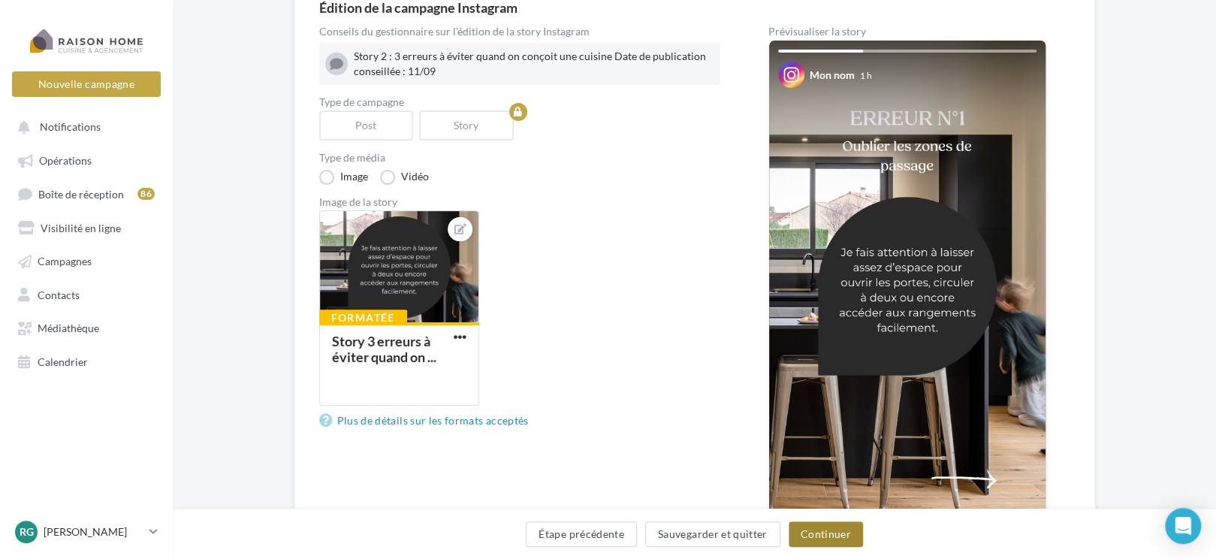
click at [831, 538] on button "Continuer" at bounding box center [826, 534] width 74 height 26
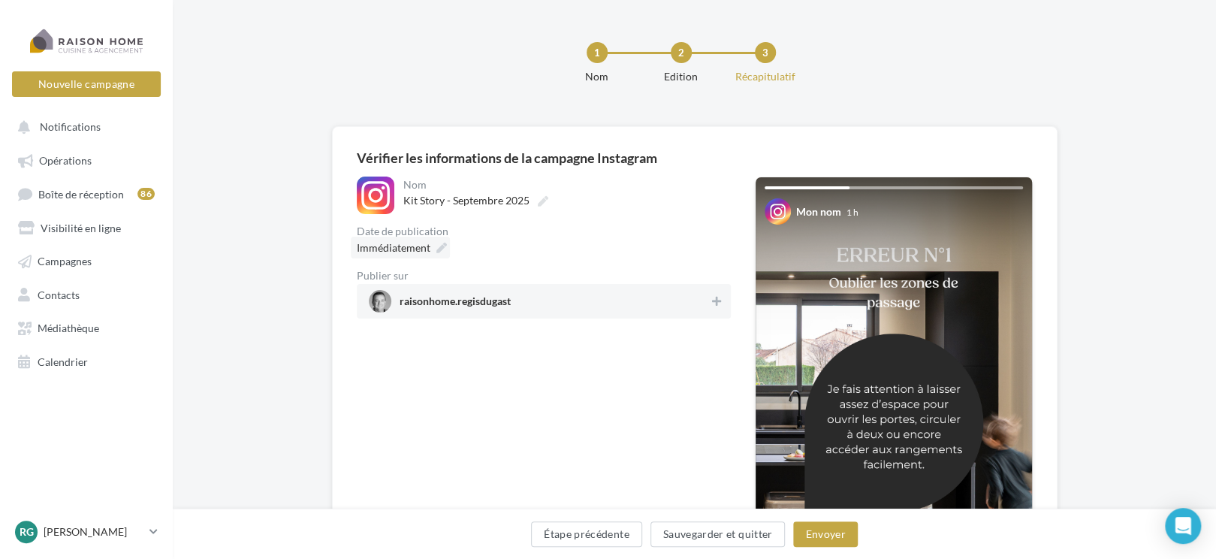
click at [412, 243] on span "Immédiatement" at bounding box center [394, 247] width 74 height 13
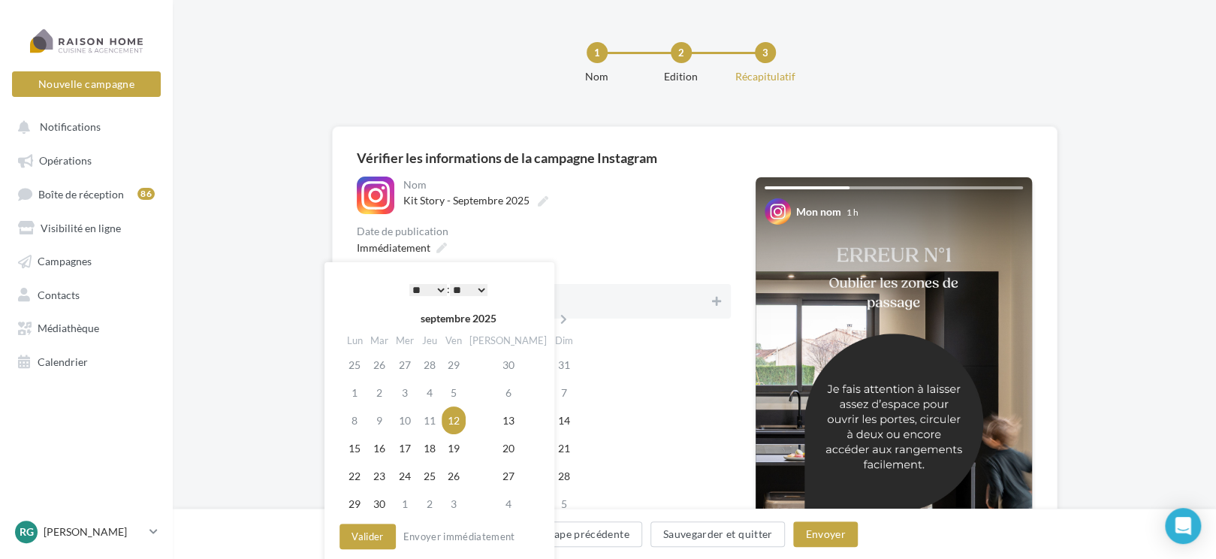
click at [430, 291] on select "* * * * * * * * * * ** ** ** ** ** ** ** ** ** ** ** ** ** **" at bounding box center [428, 290] width 38 height 12
click at [366, 535] on button "Valider" at bounding box center [367, 536] width 56 height 26
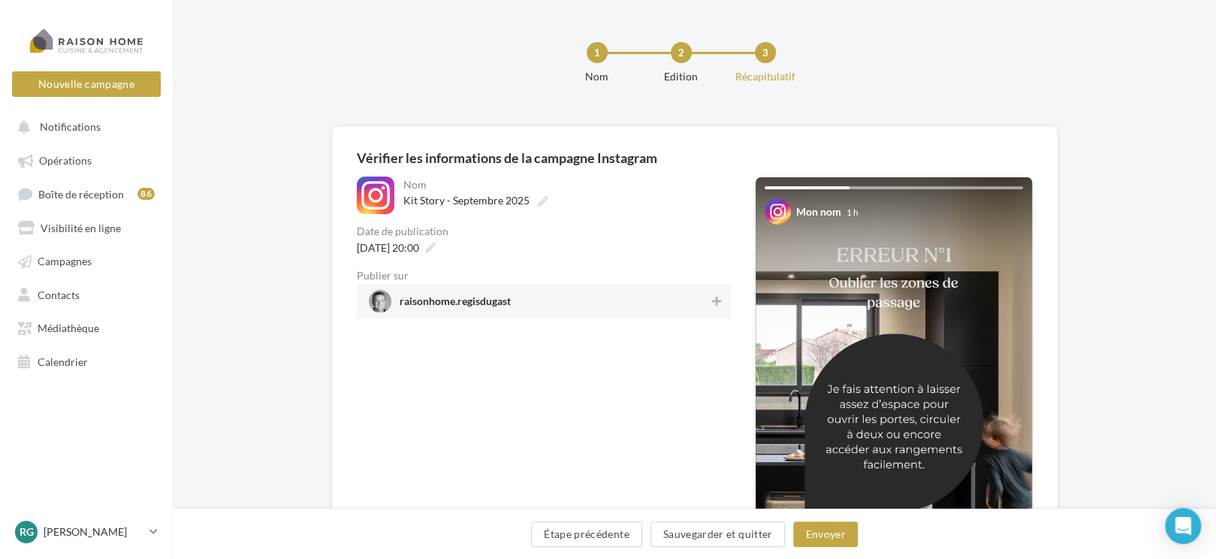
click at [676, 310] on span "raisonhome.regisdugast" at bounding box center [539, 301] width 341 height 23
click at [822, 526] on button "Envoyer" at bounding box center [825, 534] width 64 height 26
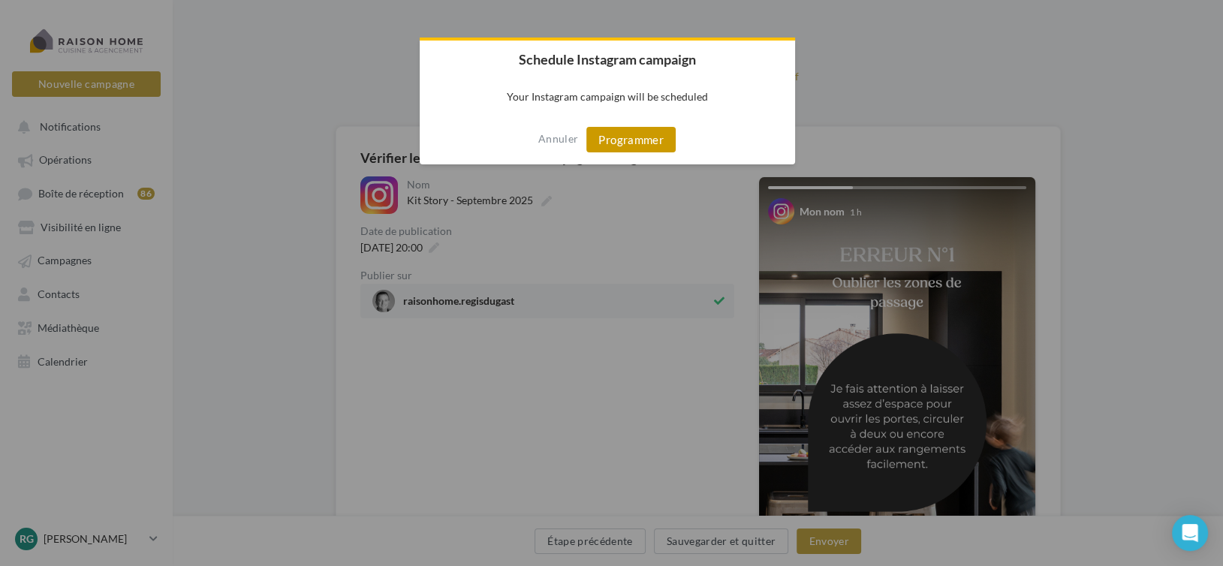
click at [637, 142] on button "Programmer" at bounding box center [631, 140] width 89 height 26
